Goal: Task Accomplishment & Management: Use online tool/utility

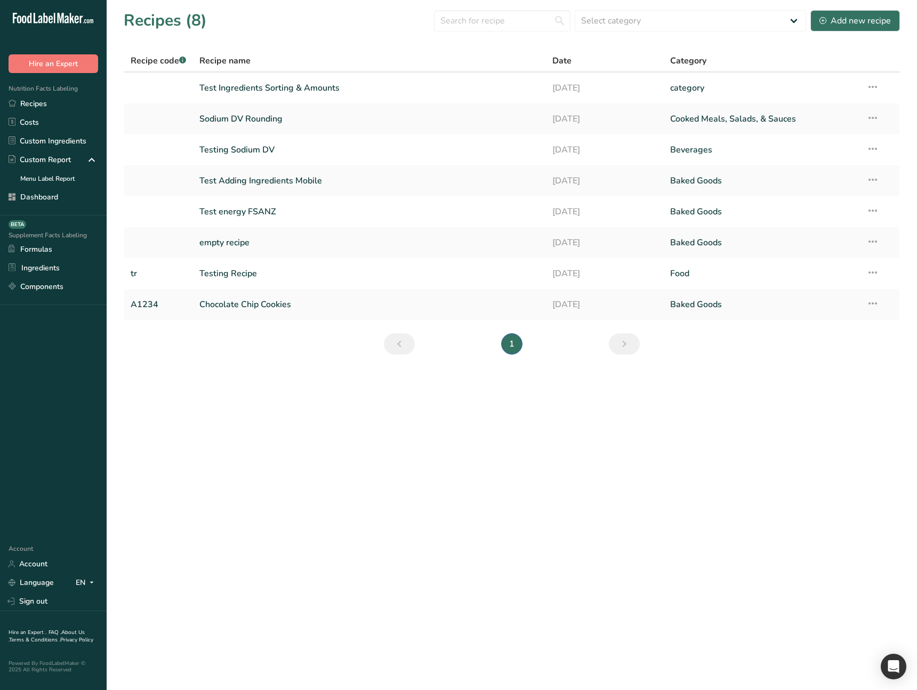
click at [251, 372] on main "Recipes (8) Select category All Baked Goods Beverages category Cooked Meals, Sa…" at bounding box center [458, 345] width 917 height 690
click at [43, 103] on link "Recipes" at bounding box center [53, 103] width 107 height 19
click at [287, 92] on link "Test Ingredients Sorting & Amounts" at bounding box center [369, 88] width 341 height 22
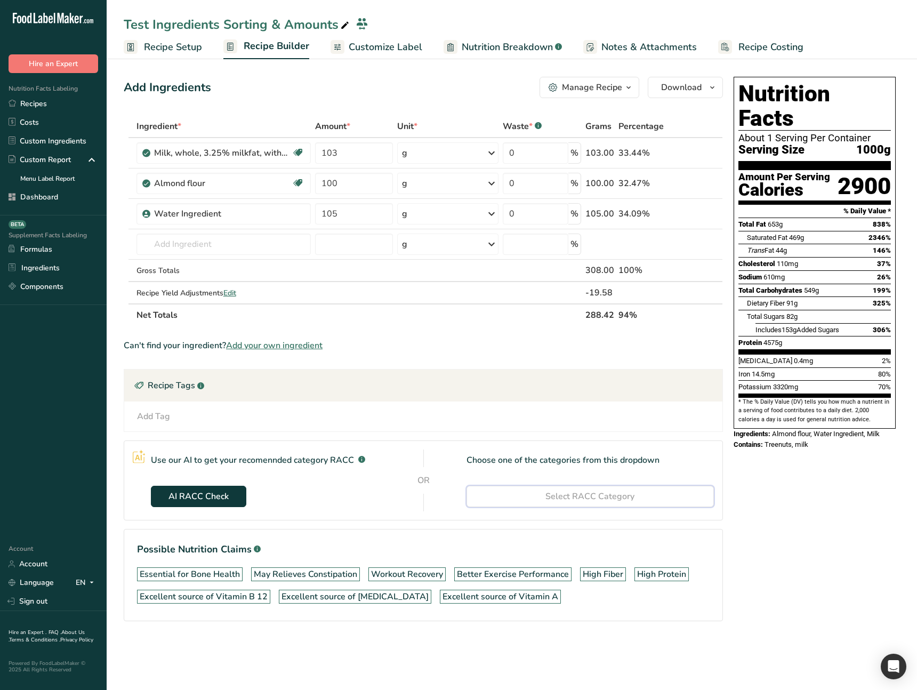
click at [564, 496] on span "Select RACC Category" at bounding box center [589, 496] width 89 height 13
click at [559, 492] on span "Select RACC Category" at bounding box center [589, 496] width 89 height 13
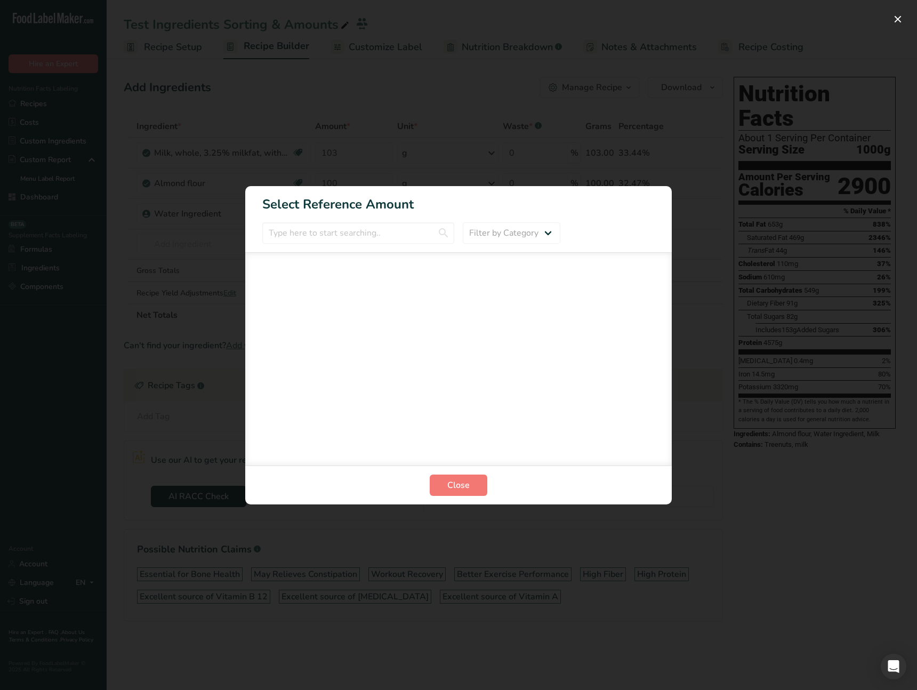
click at [367, 541] on div "FOP Category Selection Modal" at bounding box center [458, 345] width 917 height 690
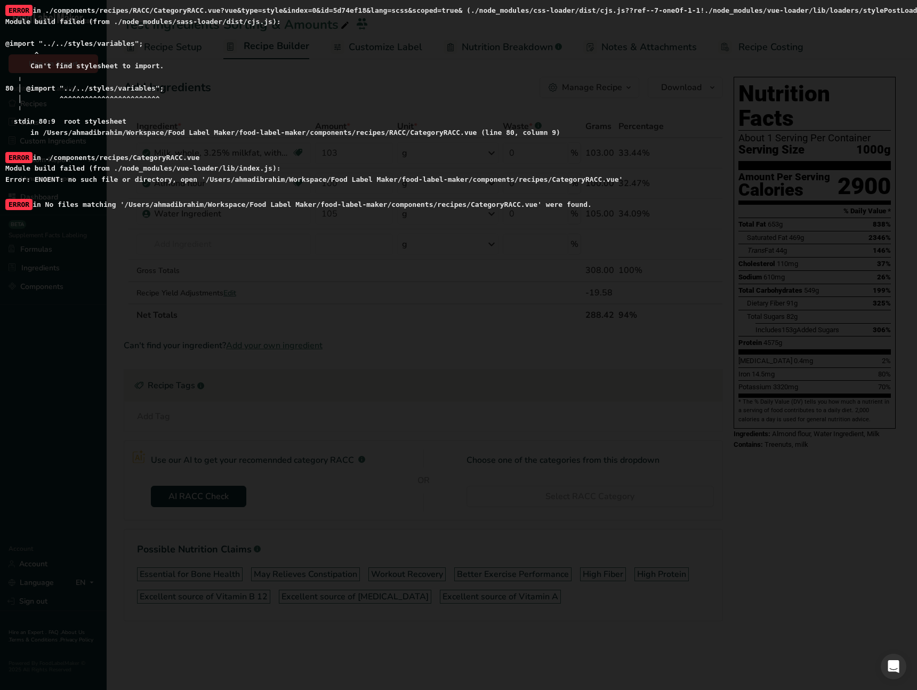
click at [508, 206] on div "ERROR in No files matching '/Users/ahmadibrahim/Workspace/Food Label Maker/food…" at bounding box center [458, 204] width 906 height 11
click at [570, 181] on div "ERROR in ./components/recipes/CategoryRACC.vue Module build failed (from ./node…" at bounding box center [458, 168] width 906 height 33
click at [201, 169] on div "ERROR in ./components/recipes/CategoryRACC.vue Module build failed (from ./node…" at bounding box center [458, 168] width 906 height 33
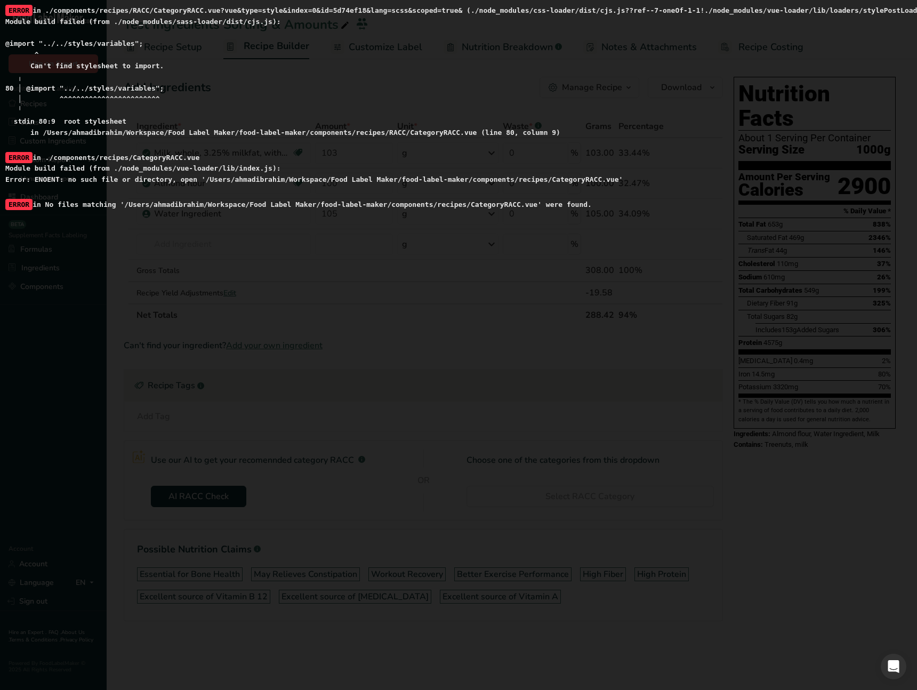
click at [508, 202] on div "ERROR in No files matching '/Users/ahmadibrahim/Workspace/Food Label Maker/food…" at bounding box center [458, 204] width 906 height 11
copy div "CategoryRACC"
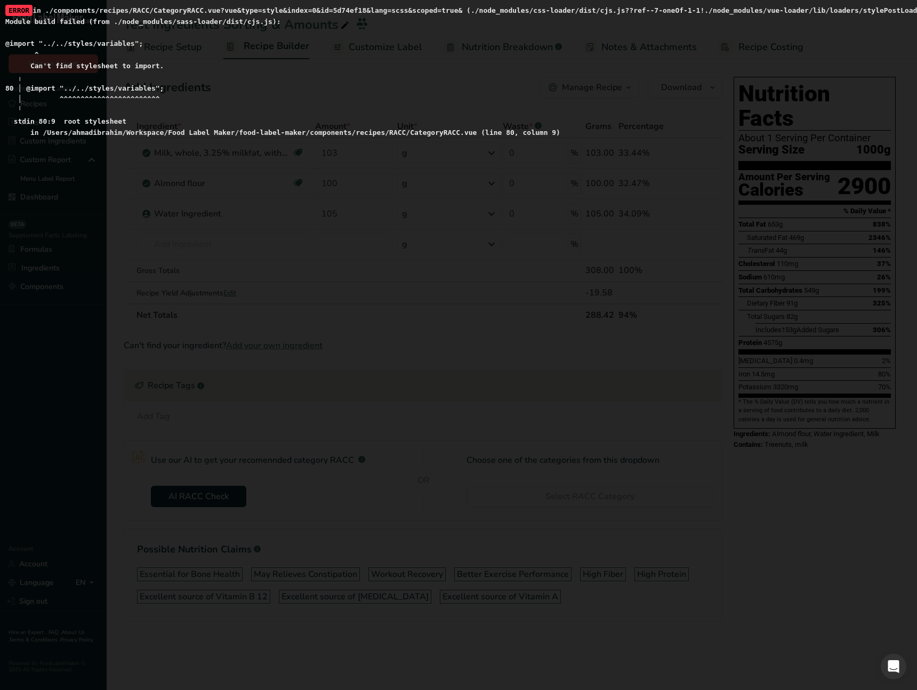
click at [497, 403] on div "ERROR in ./components/recipes/RACC/CategoryRACC.vue?vue&type=style&index=0&id=5…" at bounding box center [458, 345] width 917 height 690
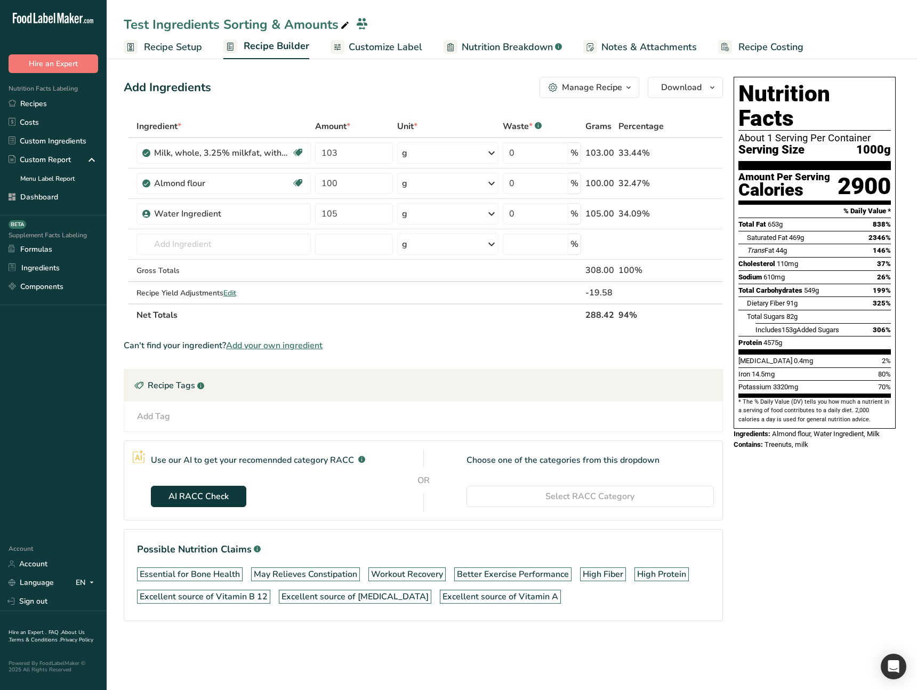
click at [770, 482] on div "Nutrition Facts About 1 Serving Per Container Serving Size 1000g Amount Per Ser…" at bounding box center [814, 364] width 171 height 583
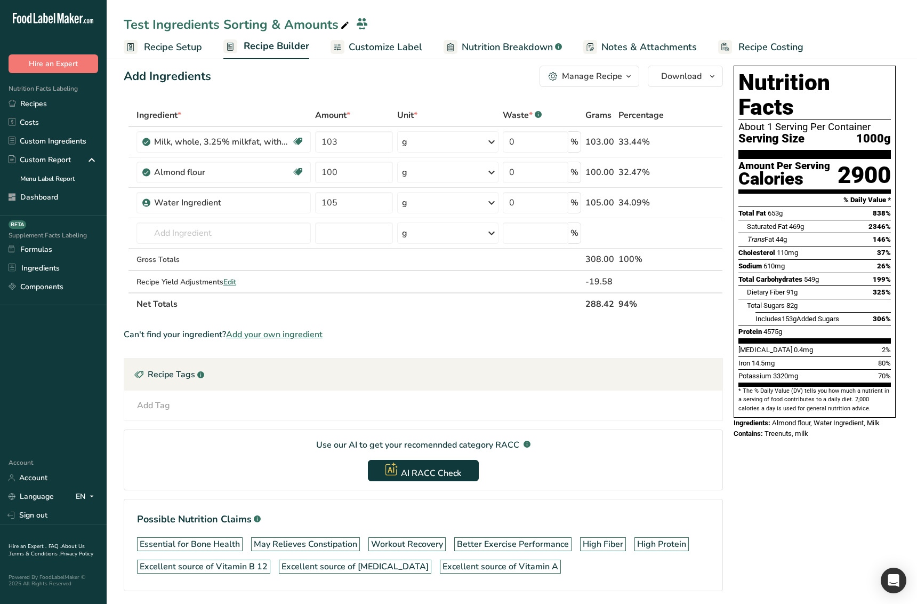
scroll to position [12, 0]
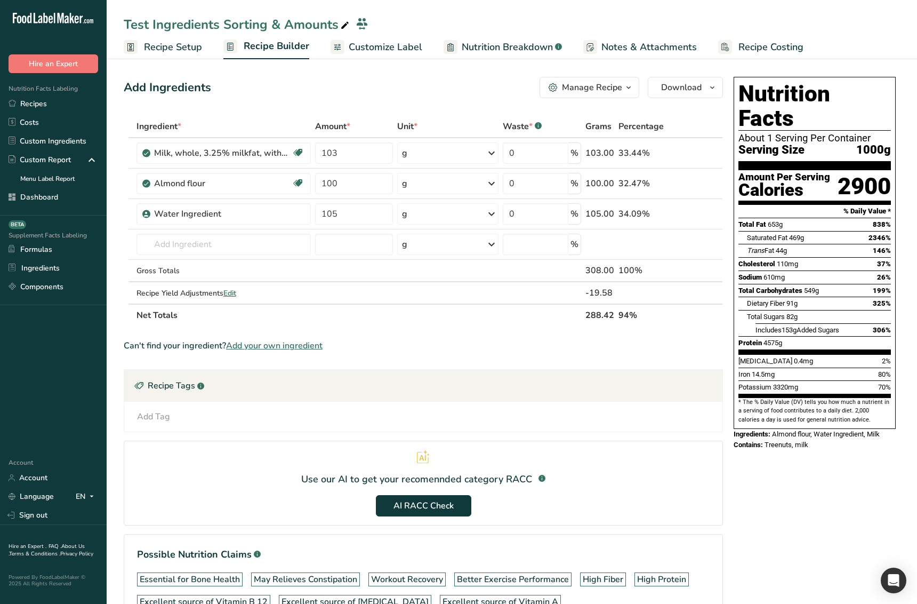
click at [567, 498] on section "Use our AI to get your recomennded category RACC .a-a{fill:#347362;}.b-a{fill:#…" at bounding box center [423, 482] width 599 height 85
click at [170, 47] on span "Recipe Setup" at bounding box center [173, 47] width 58 height 14
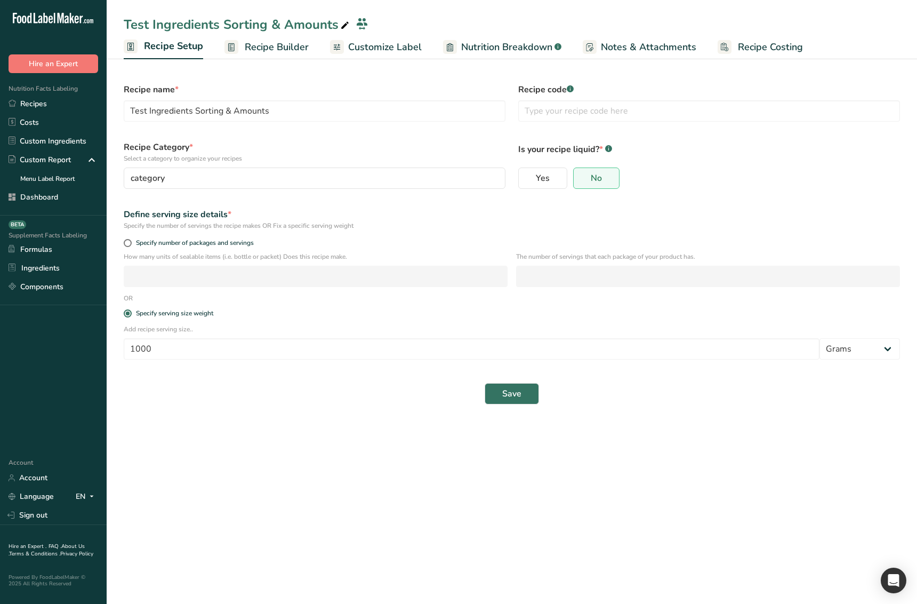
click at [378, 448] on main "Test Ingredients Sorting & Amounts Recipe Setup Recipe Builder Customize Label …" at bounding box center [458, 302] width 917 height 604
